Goal: Use online tool/utility

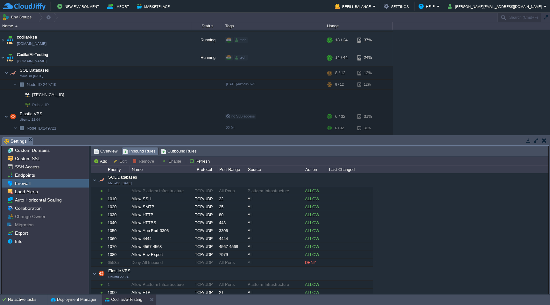
scroll to position [347, 0]
click at [6, 59] on img at bounding box center [10, 59] width 9 height 17
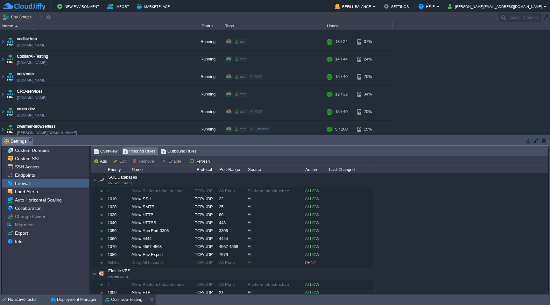
click at [544, 139] on button "button" at bounding box center [544, 141] width 4 height 6
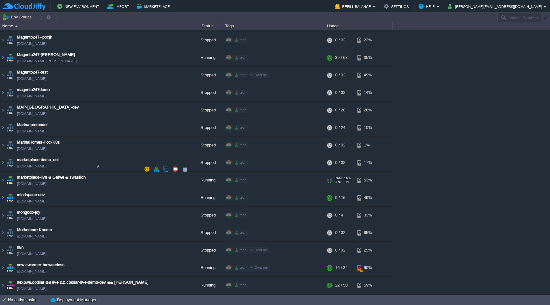
scroll to position [1191, 0]
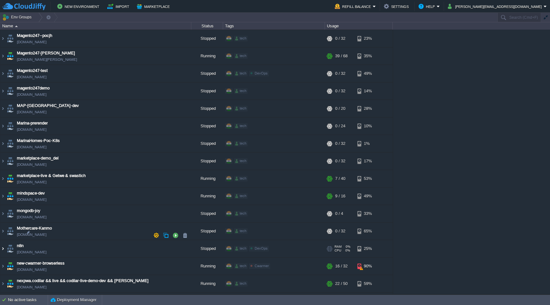
click at [2, 240] on img at bounding box center [2, 248] width 5 height 17
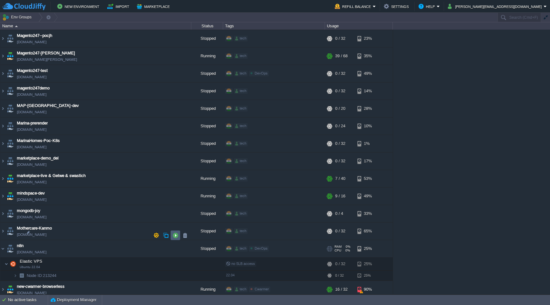
click at [175, 234] on button "button" at bounding box center [176, 235] width 6 height 6
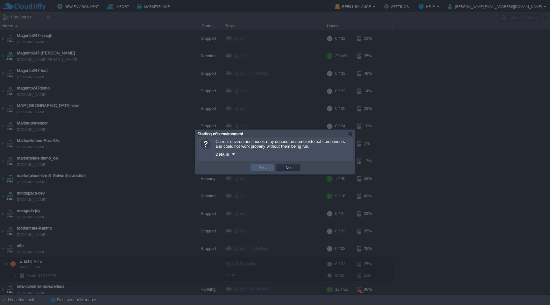
click at [267, 166] on button "Yes" at bounding box center [262, 168] width 11 height 6
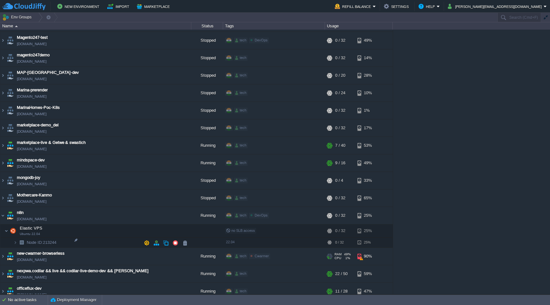
scroll to position [1226, 0]
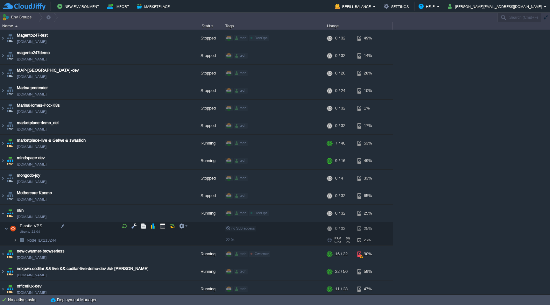
click at [16, 235] on img at bounding box center [15, 240] width 4 height 10
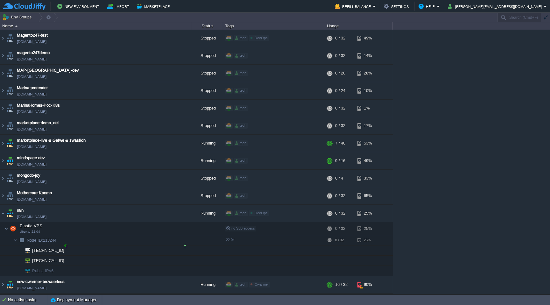
click at [66, 246] on div at bounding box center [65, 247] width 6 height 6
type input "[TECHNICAL_ID]"
click at [66, 246] on div at bounding box center [65, 247] width 6 height 6
click at [161, 223] on button "button" at bounding box center [163, 226] width 6 height 6
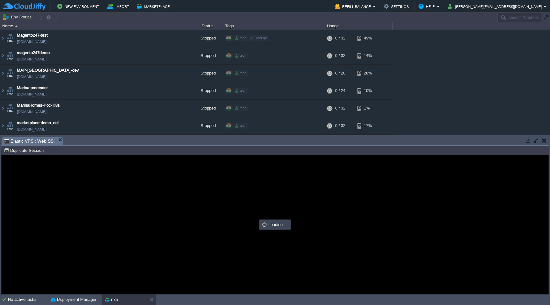
click at [127, 205] on div at bounding box center [275, 224] width 547 height 139
type input "#000000"
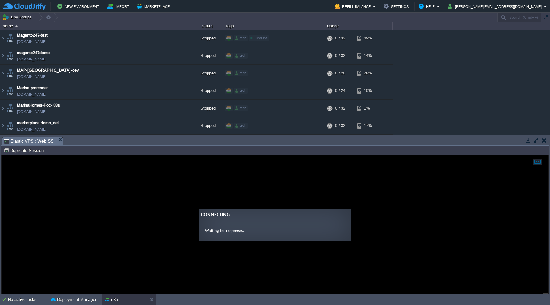
click at [118, 180] on guac-modal "Connecting Waiting for response..." at bounding box center [275, 224] width 547 height 139
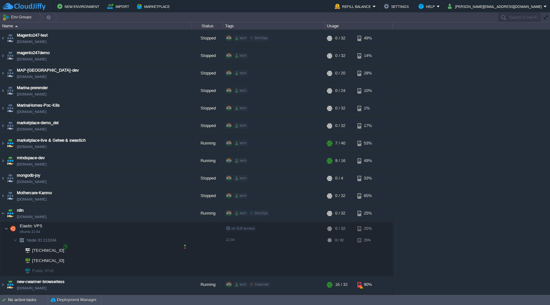
click at [65, 246] on div at bounding box center [65, 247] width 6 height 6
